Goal: Task Accomplishment & Management: Manage account settings

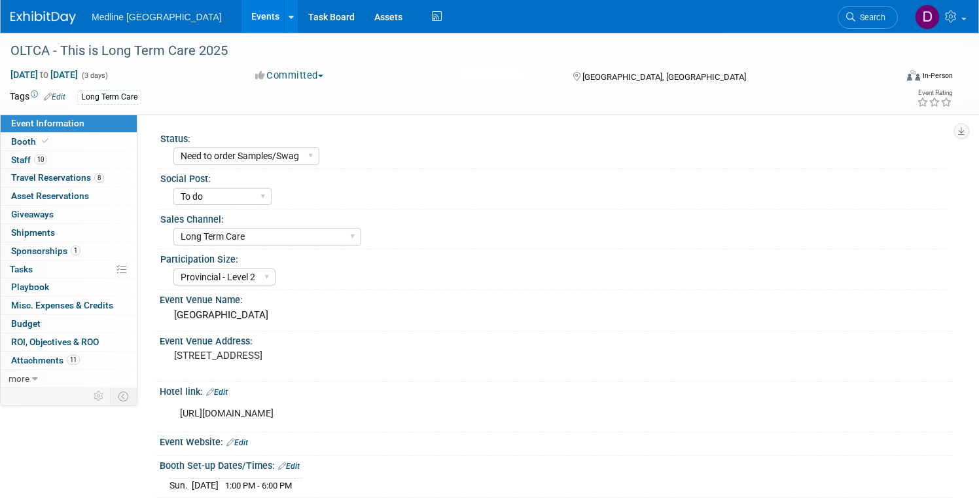
select select "Need to order Samples/Swag"
select select "To do"
select select "Long Term Care"
select select "Provincial - Level 2"
click at [16, 140] on span "Booth" at bounding box center [31, 141] width 40 height 10
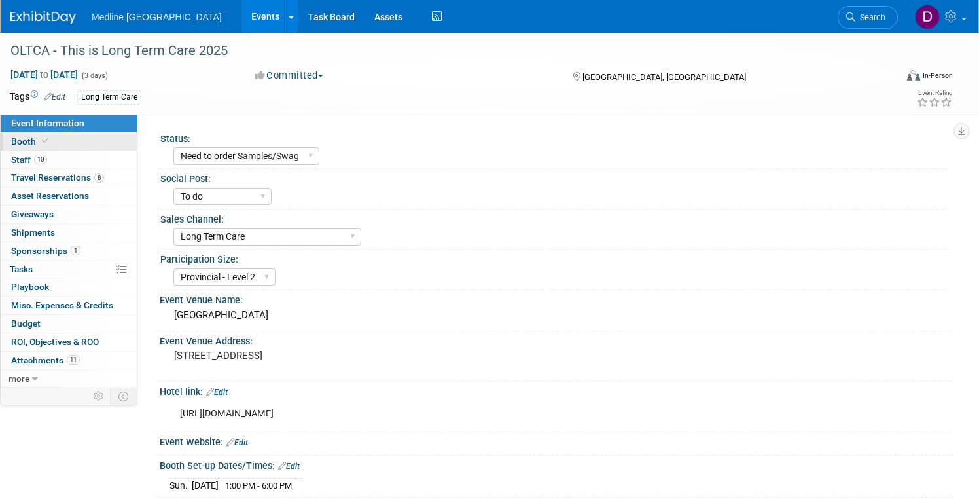
select select "6"
select select "Need to order Samples/Swag"
select select "To do"
select select "Long Term Care"
select select "Provincial - Level 2"
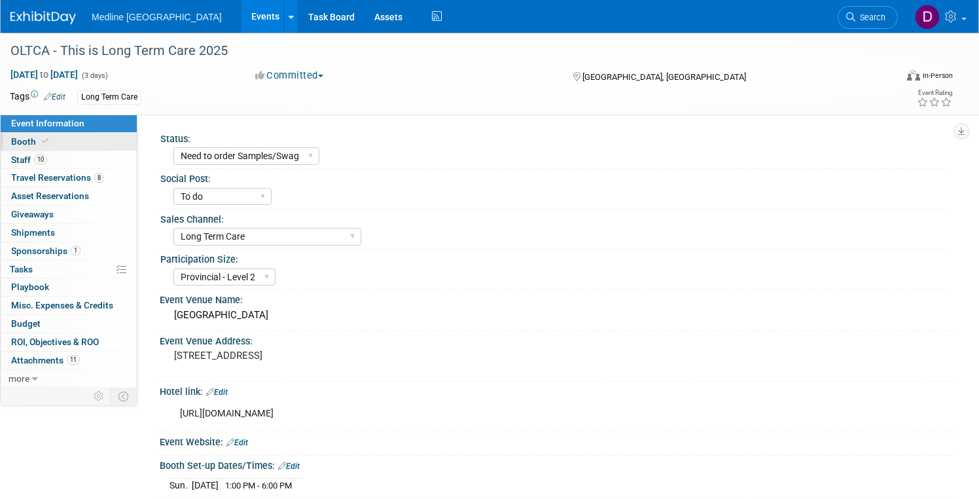
click at [29, 142] on span "Booth" at bounding box center [31, 141] width 40 height 10
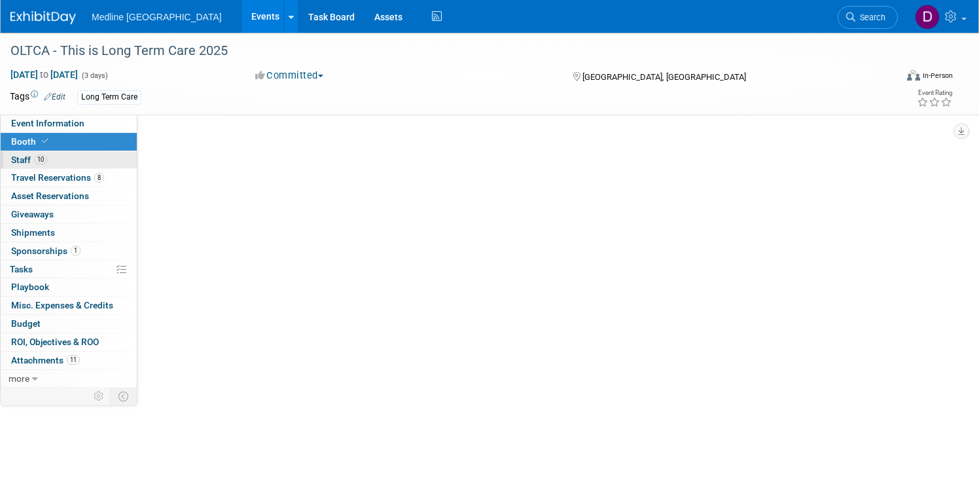
select select "6"
